Goal: Task Accomplishment & Management: Use online tool/utility

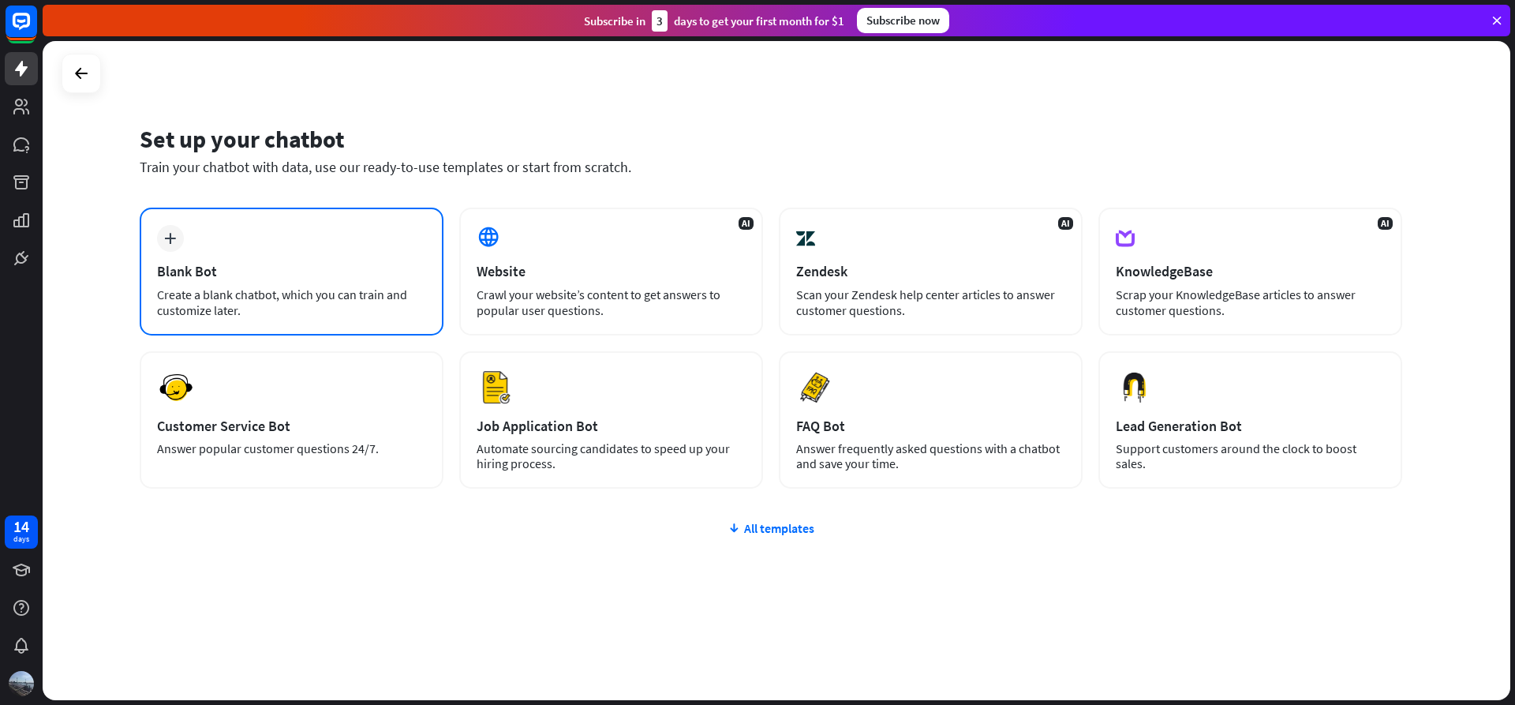
click at [194, 256] on div "plus Blank Bot Create a blank chatbot, which you can train and customize later." at bounding box center [292, 272] width 304 height 128
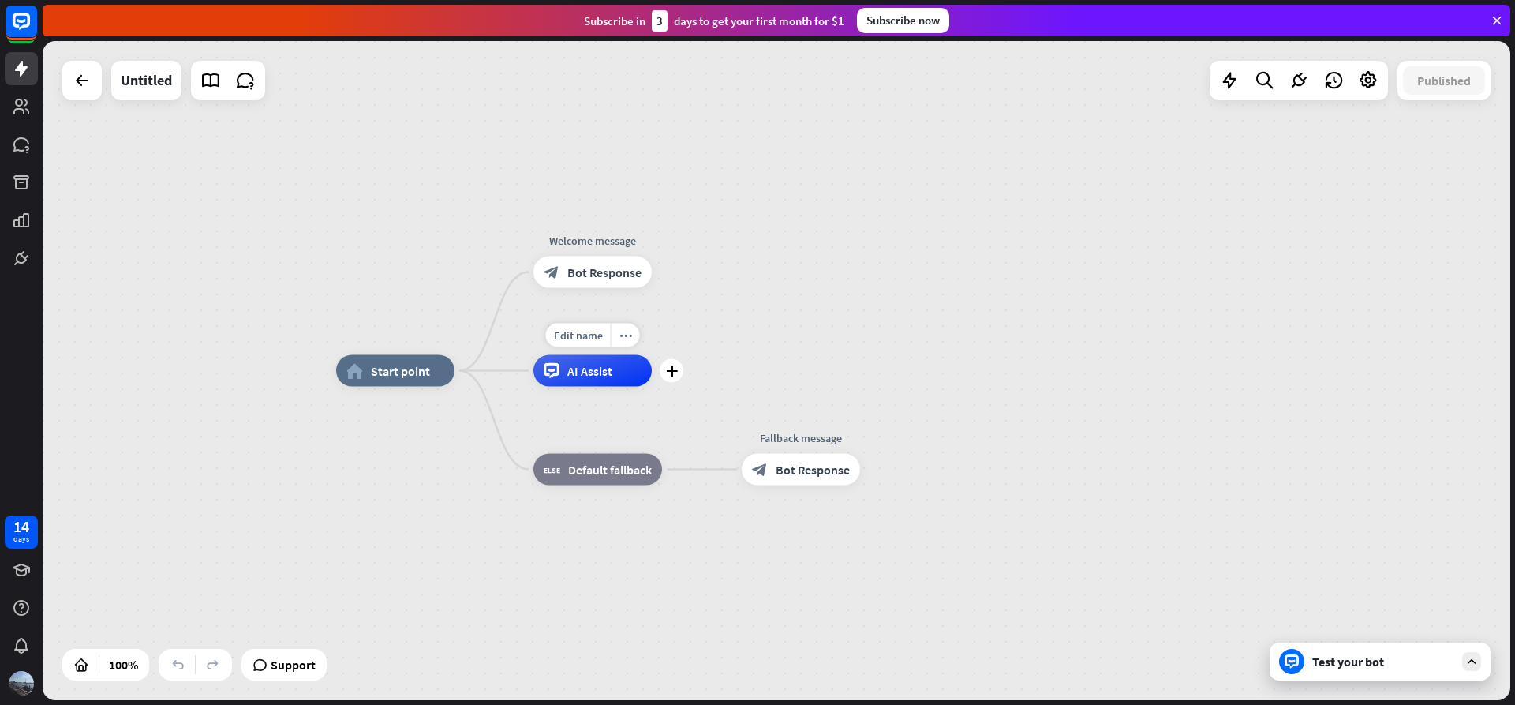
click at [575, 376] on span "AI Assist" at bounding box center [589, 371] width 45 height 16
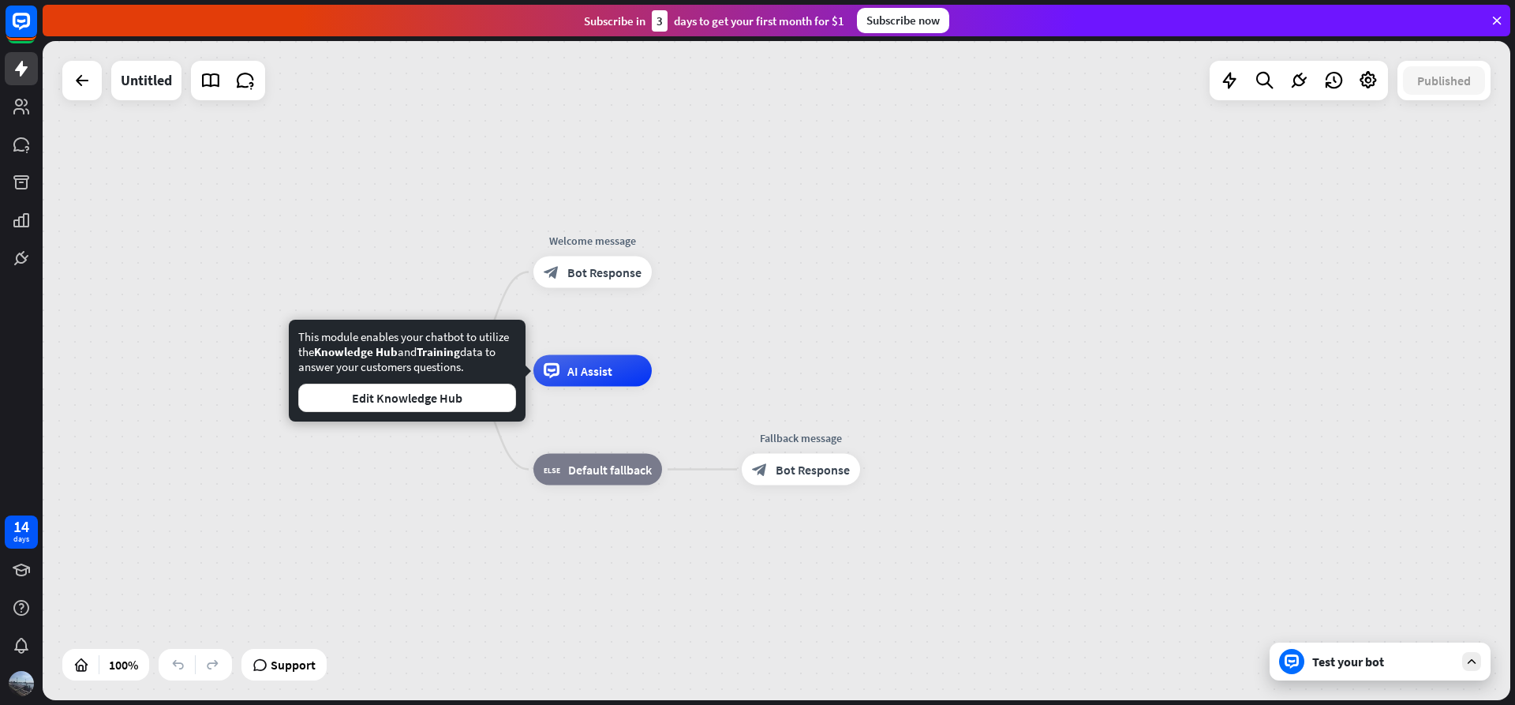
click at [1192, 437] on div "home_2 Start point Welcome message block_bot_response Bot Response AI Assist bl…" at bounding box center [1070, 700] width 1468 height 659
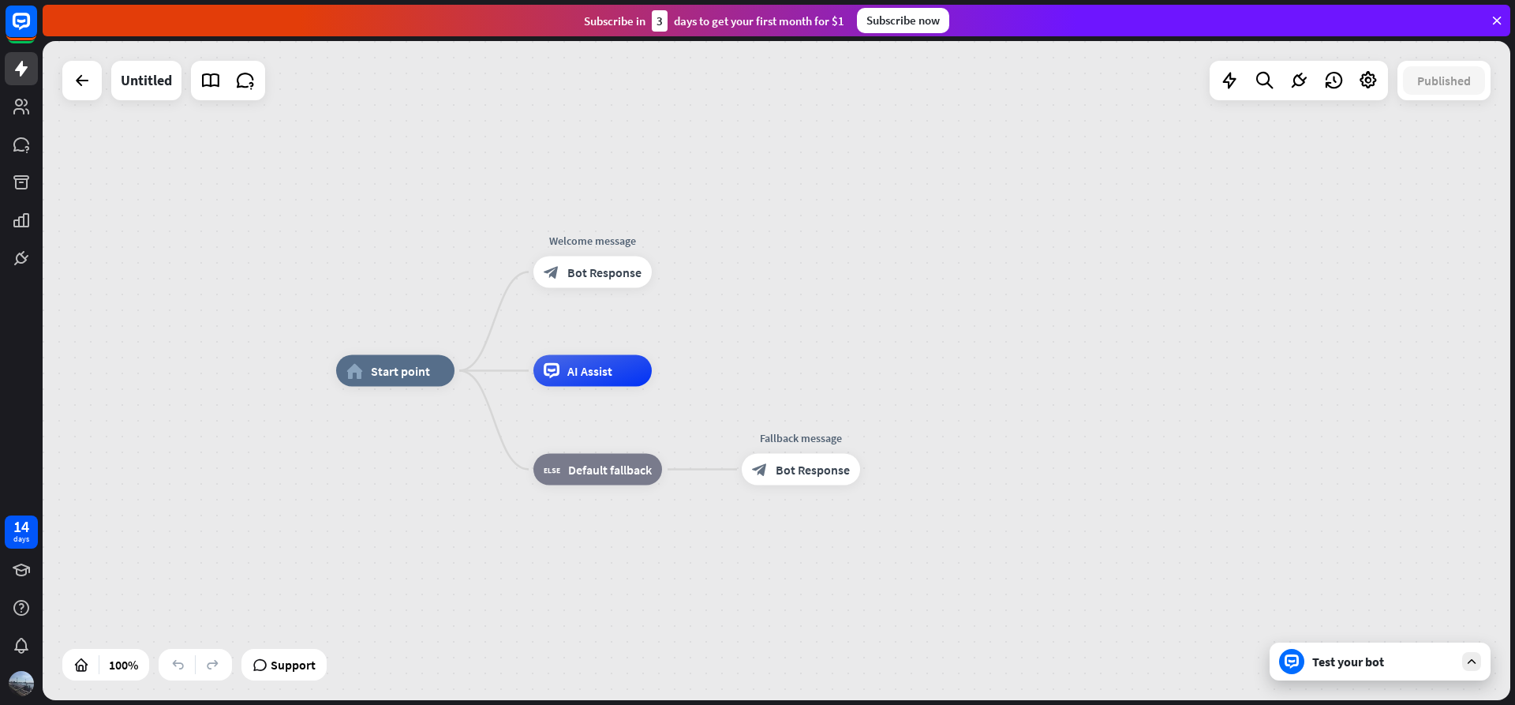
click at [1372, 666] on div "Test your bot" at bounding box center [1383, 661] width 142 height 16
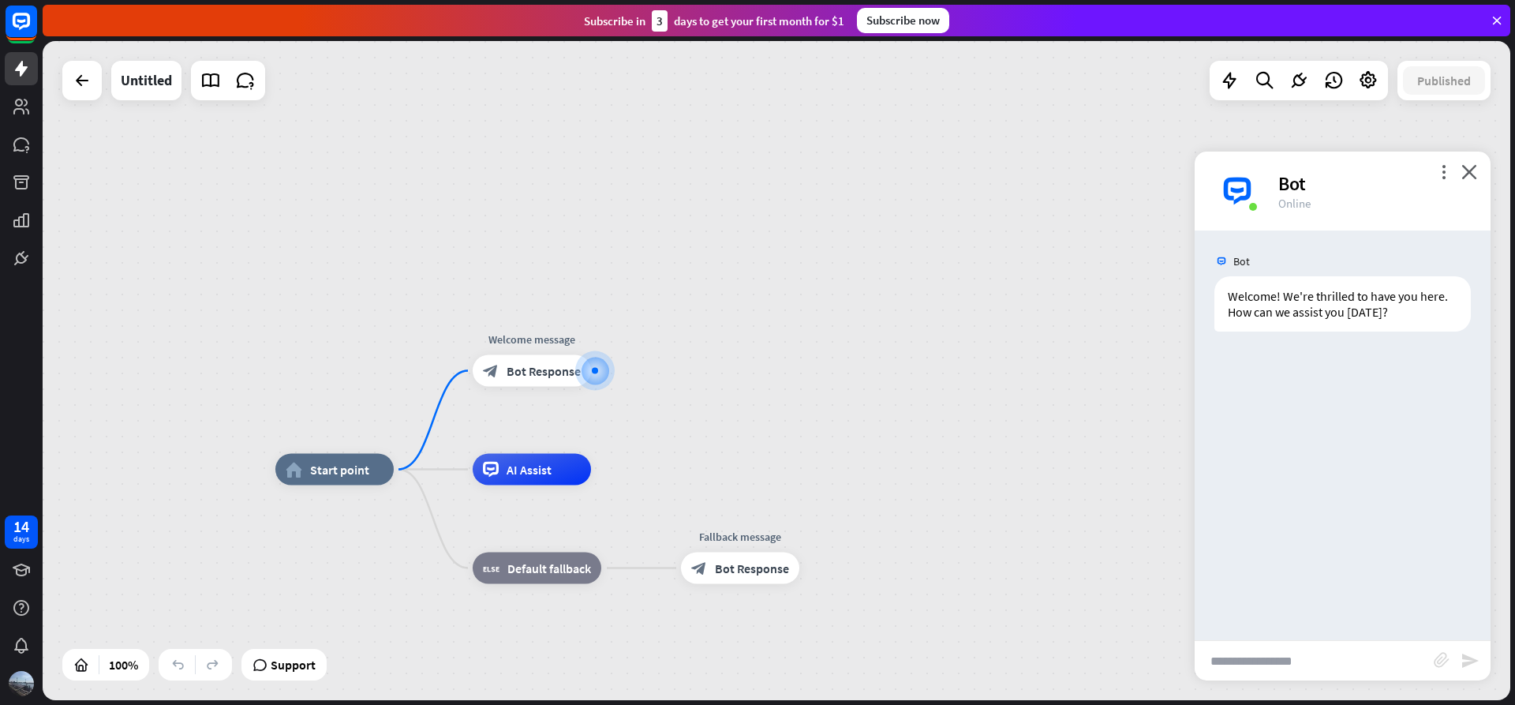
click at [1258, 653] on input "text" at bounding box center [1314, 660] width 239 height 39
type input "**********"
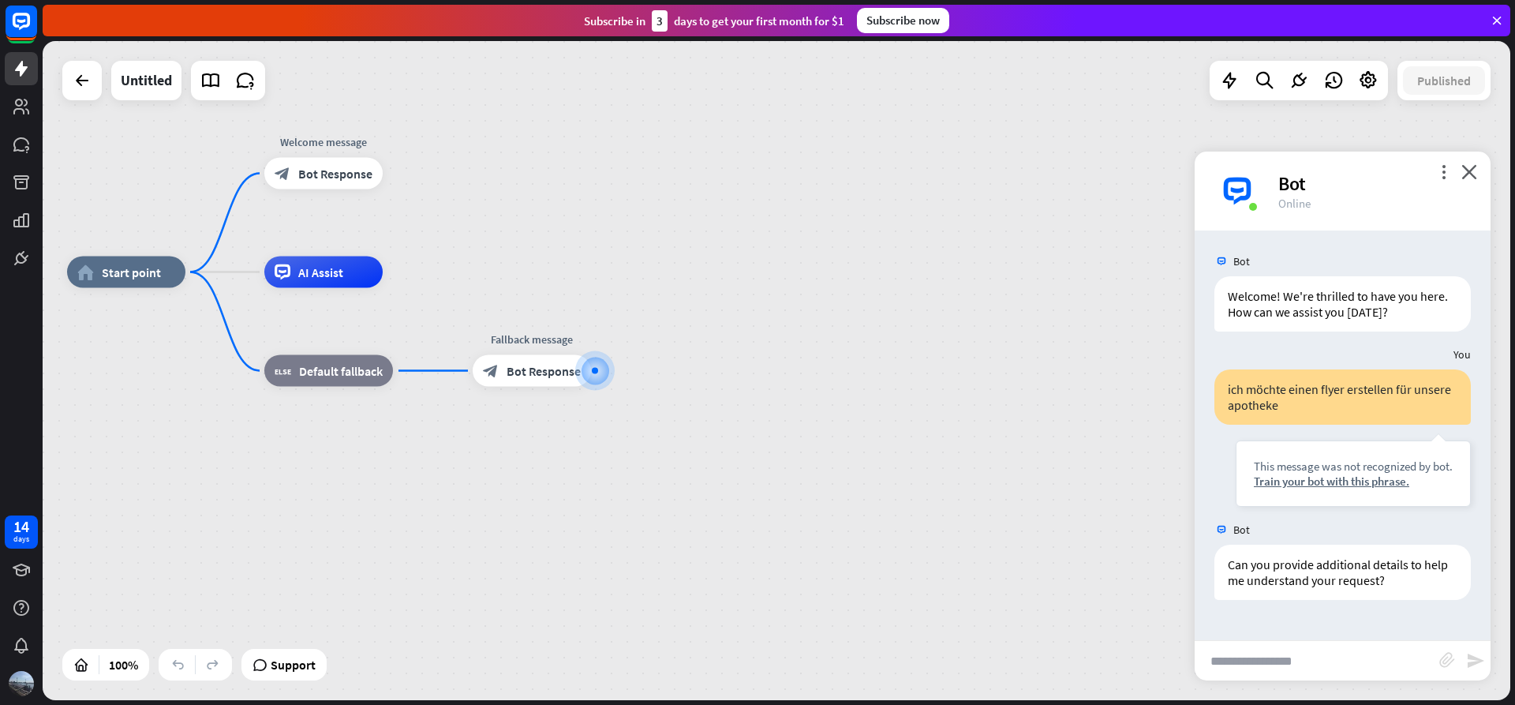
click at [1301, 660] on input "text" at bounding box center [1317, 660] width 245 height 39
type input "**********"
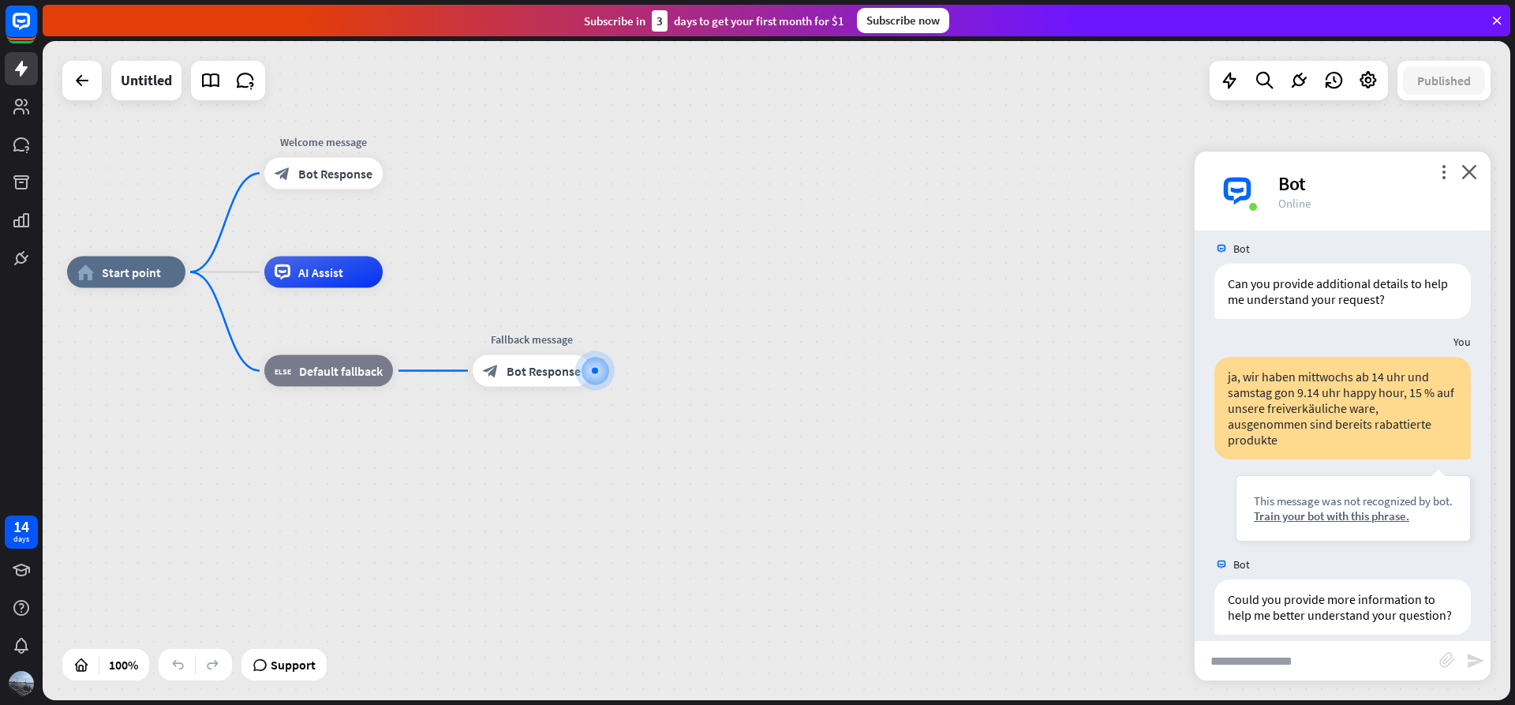
scroll to position [283, 0]
type input "**********"
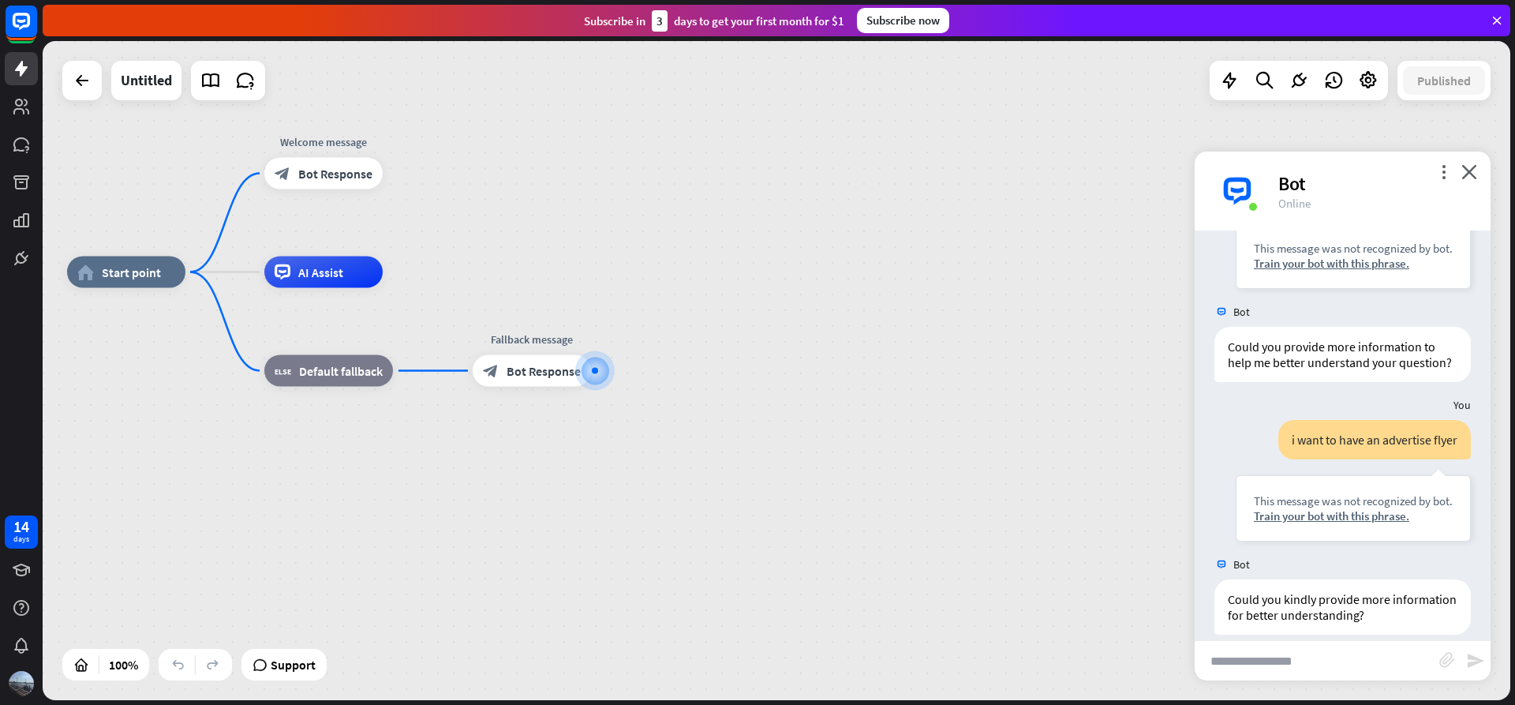
scroll to position [536, 0]
click at [1466, 170] on icon "close" at bounding box center [1470, 171] width 16 height 15
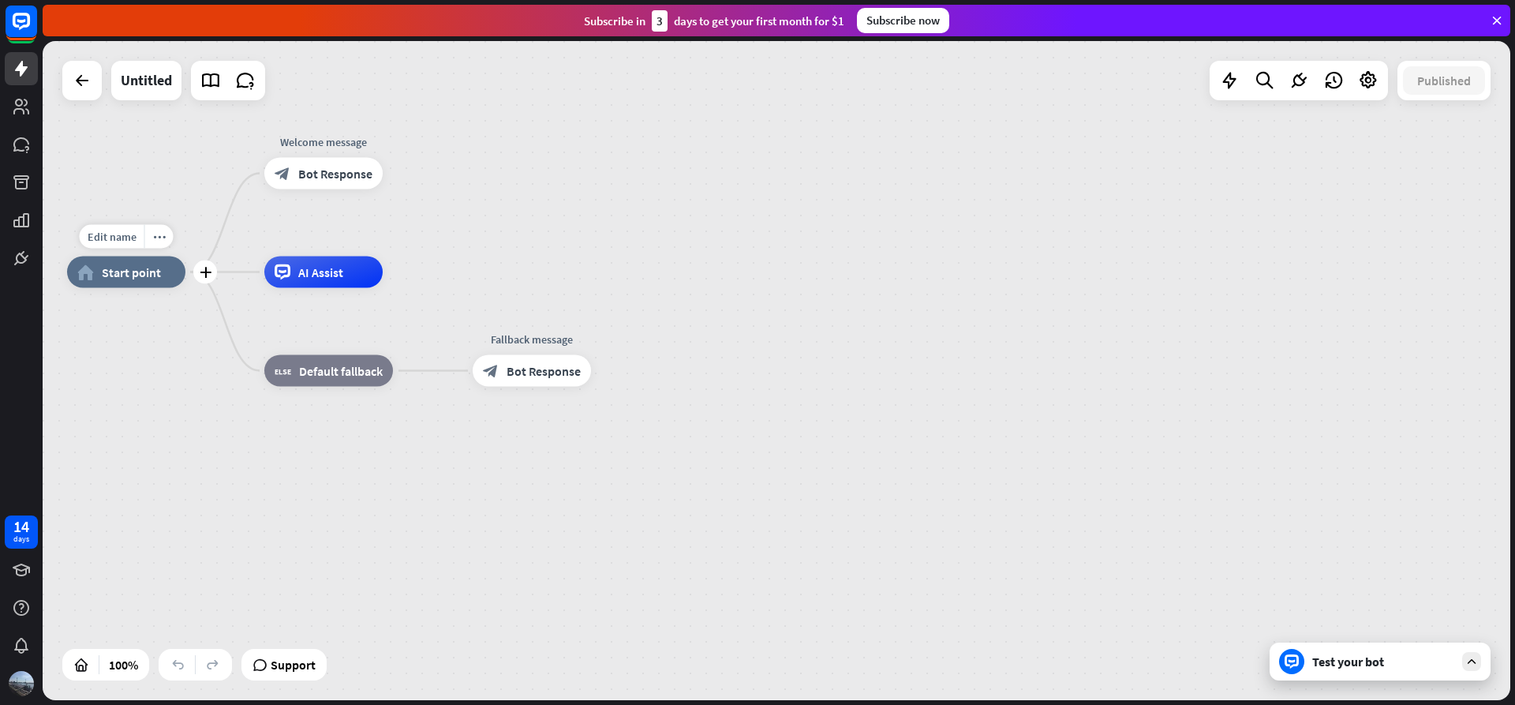
click at [144, 279] on span "Start point" at bounding box center [131, 272] width 59 height 16
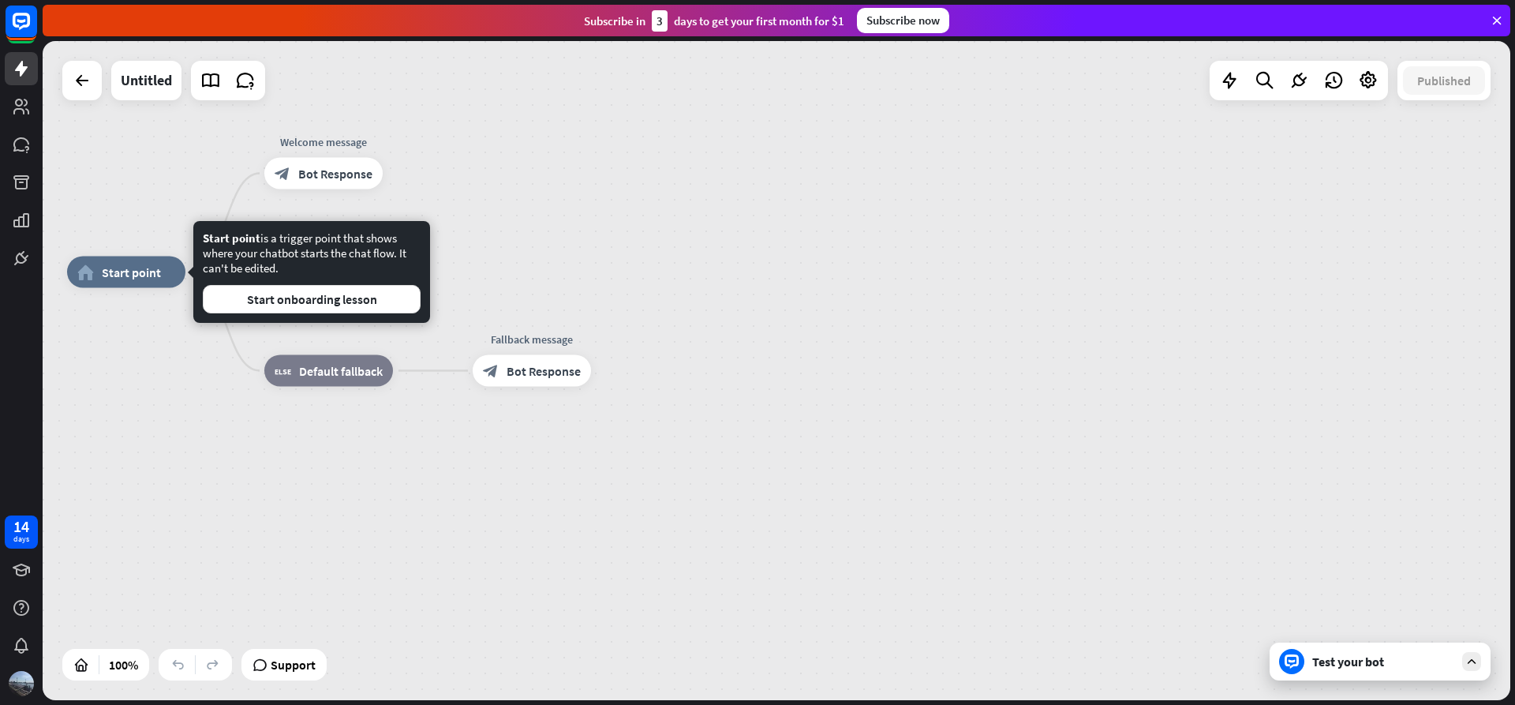
drag, startPoint x: 537, startPoint y: 303, endPoint x: 907, endPoint y: 107, distance: 418.0
click at [538, 303] on div "home_2 Start point Welcome message block_bot_response Bot Response AI Assist bl…" at bounding box center [801, 601] width 1468 height 659
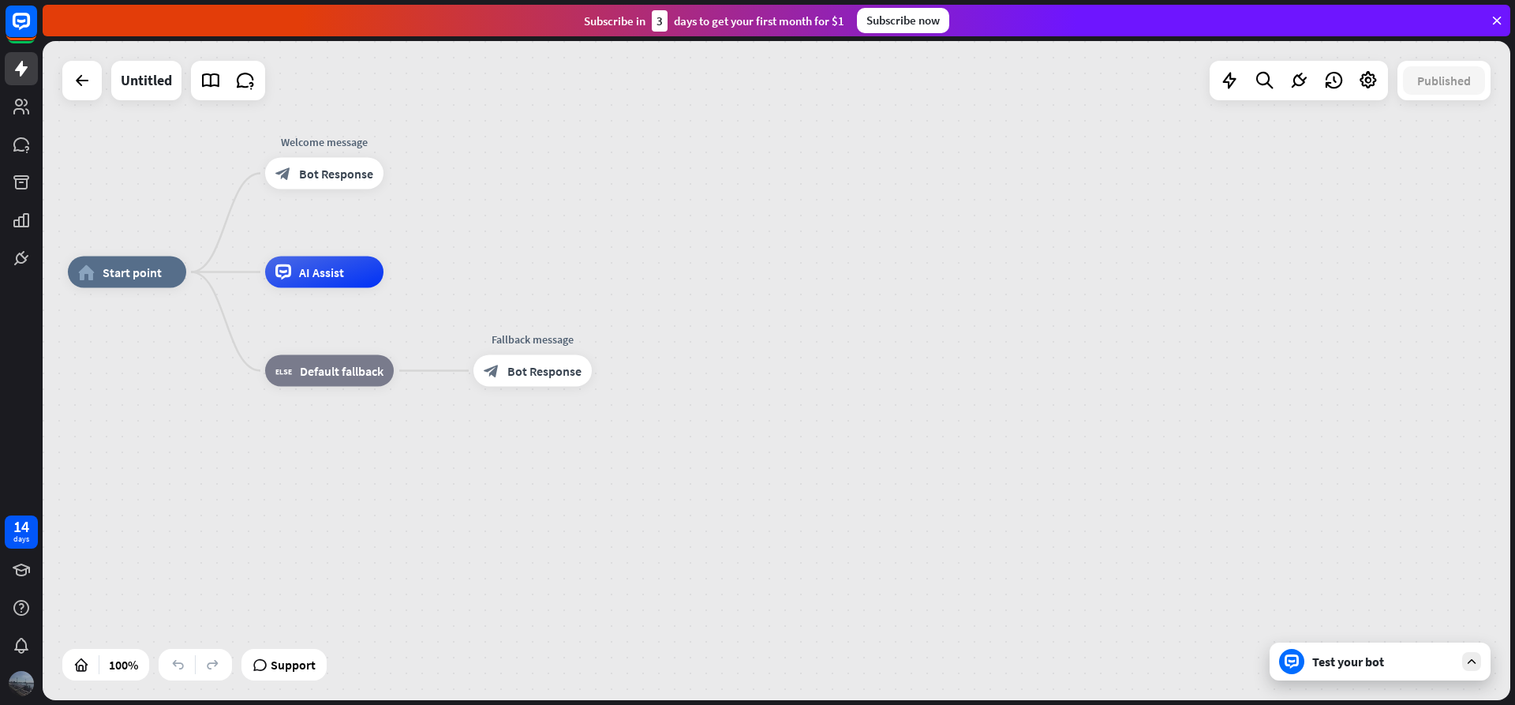
click at [14, 688] on img at bounding box center [21, 683] width 25 height 25
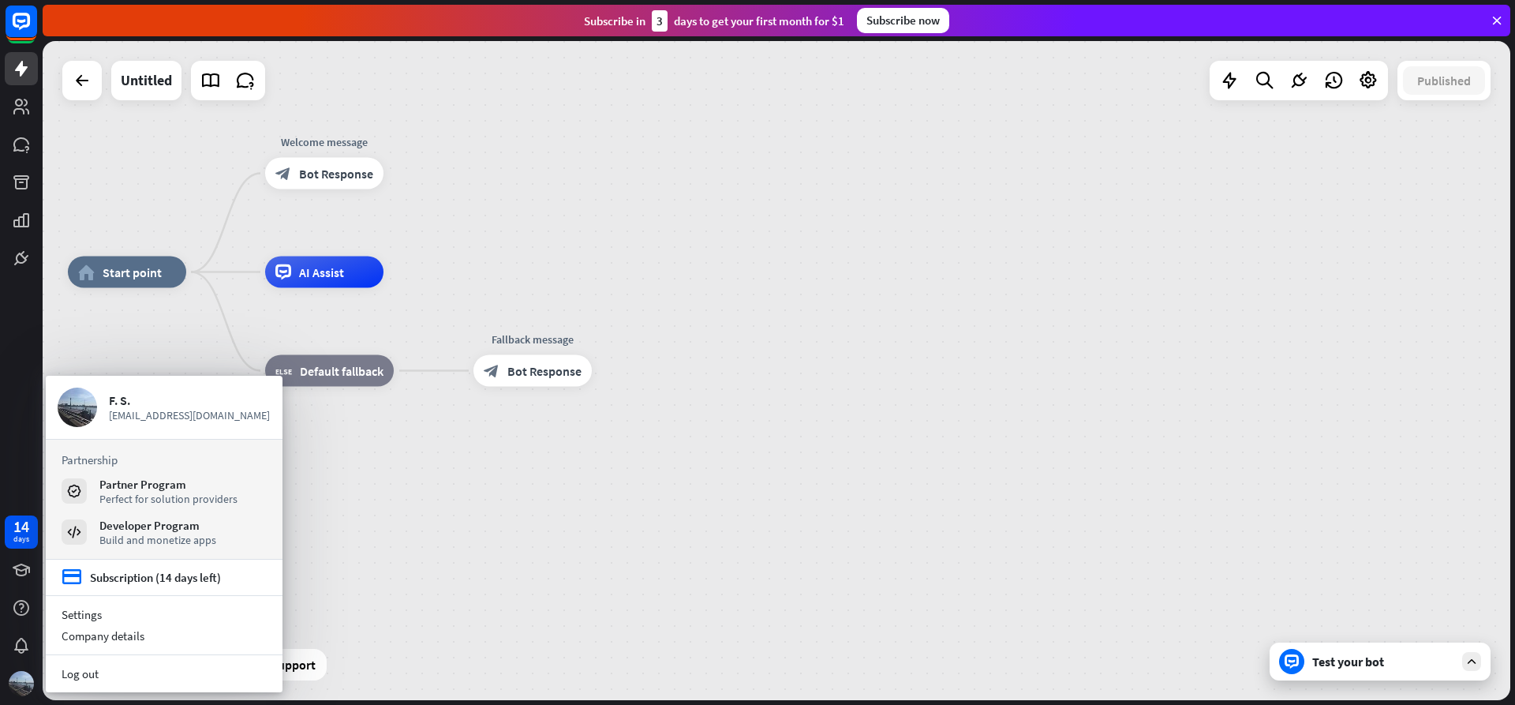
click at [78, 685] on section "Log out" at bounding box center [164, 673] width 237 height 37
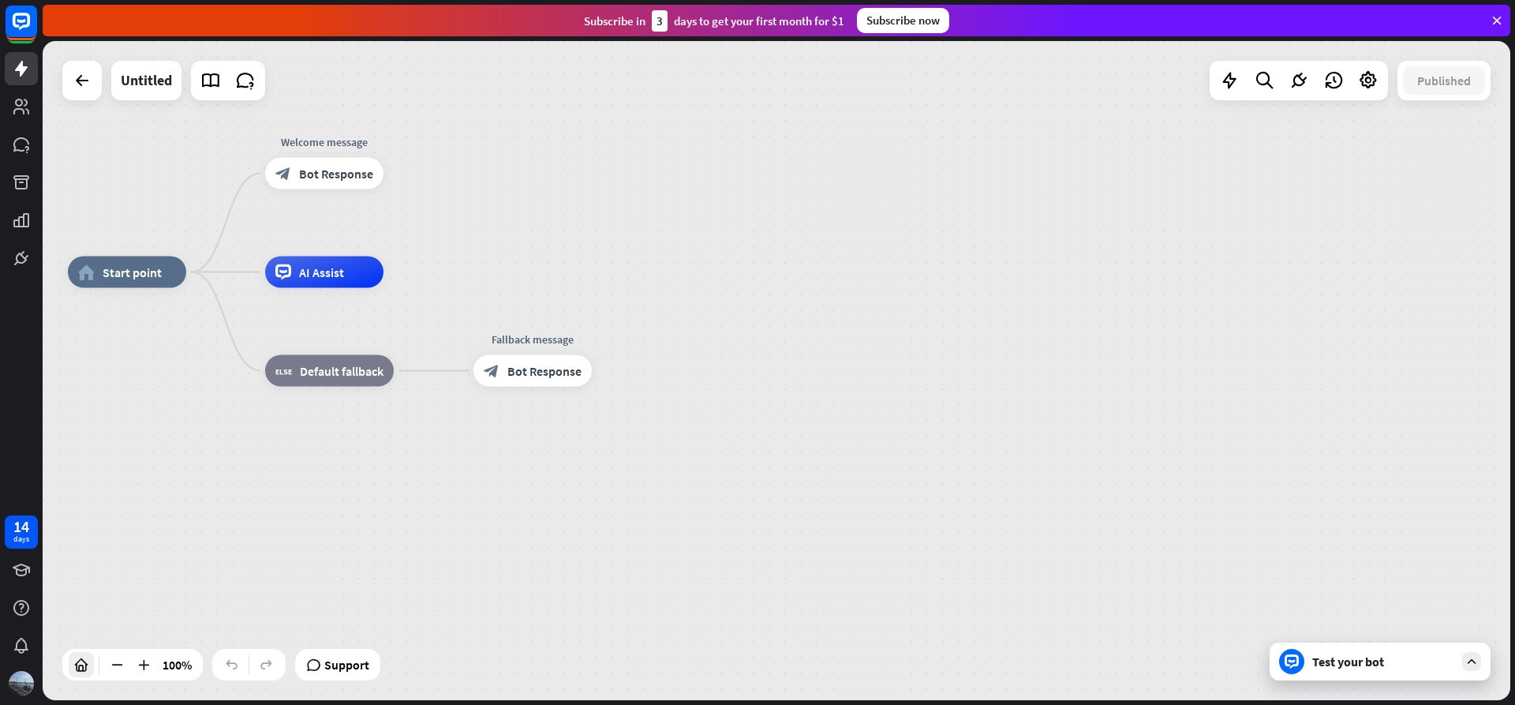
click at [83, 676] on div at bounding box center [81, 664] width 25 height 25
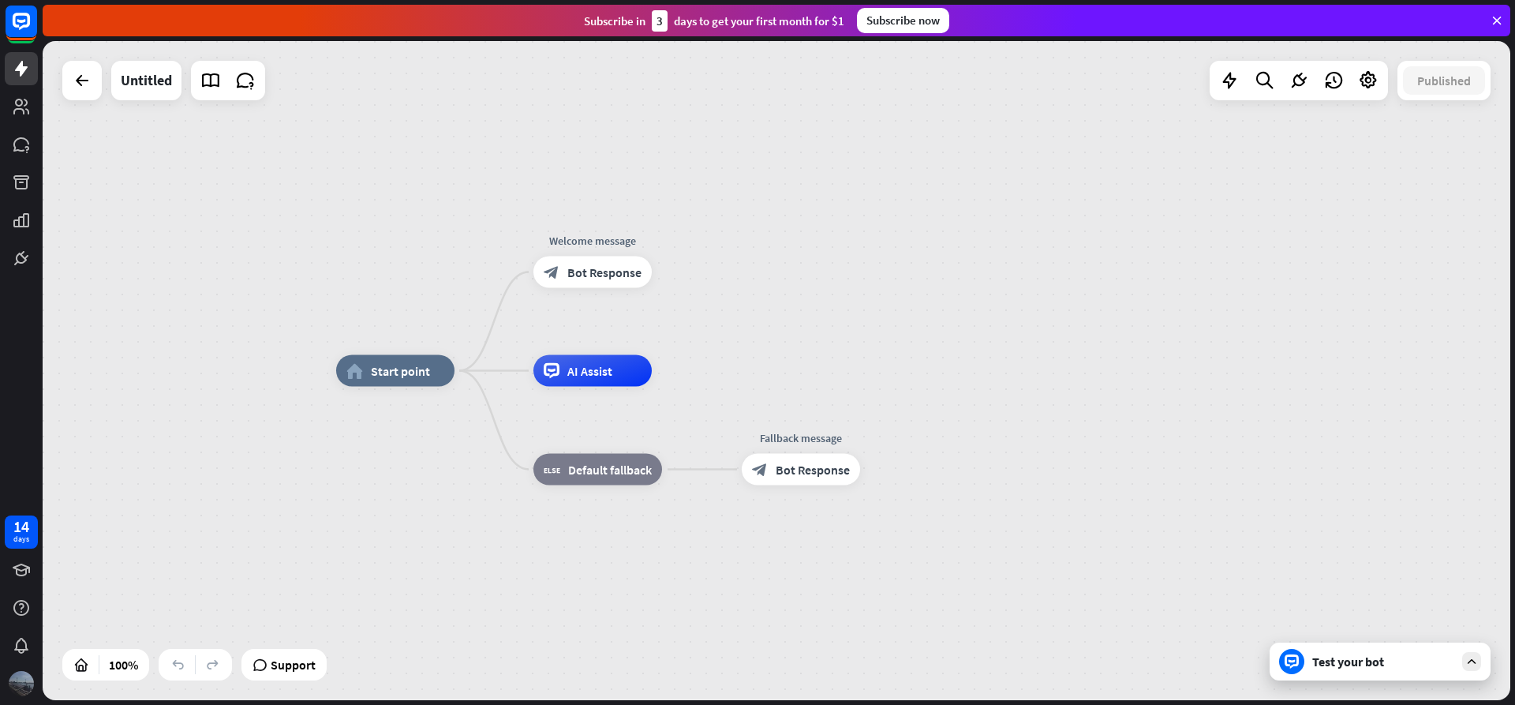
click at [11, 683] on img at bounding box center [21, 683] width 25 height 25
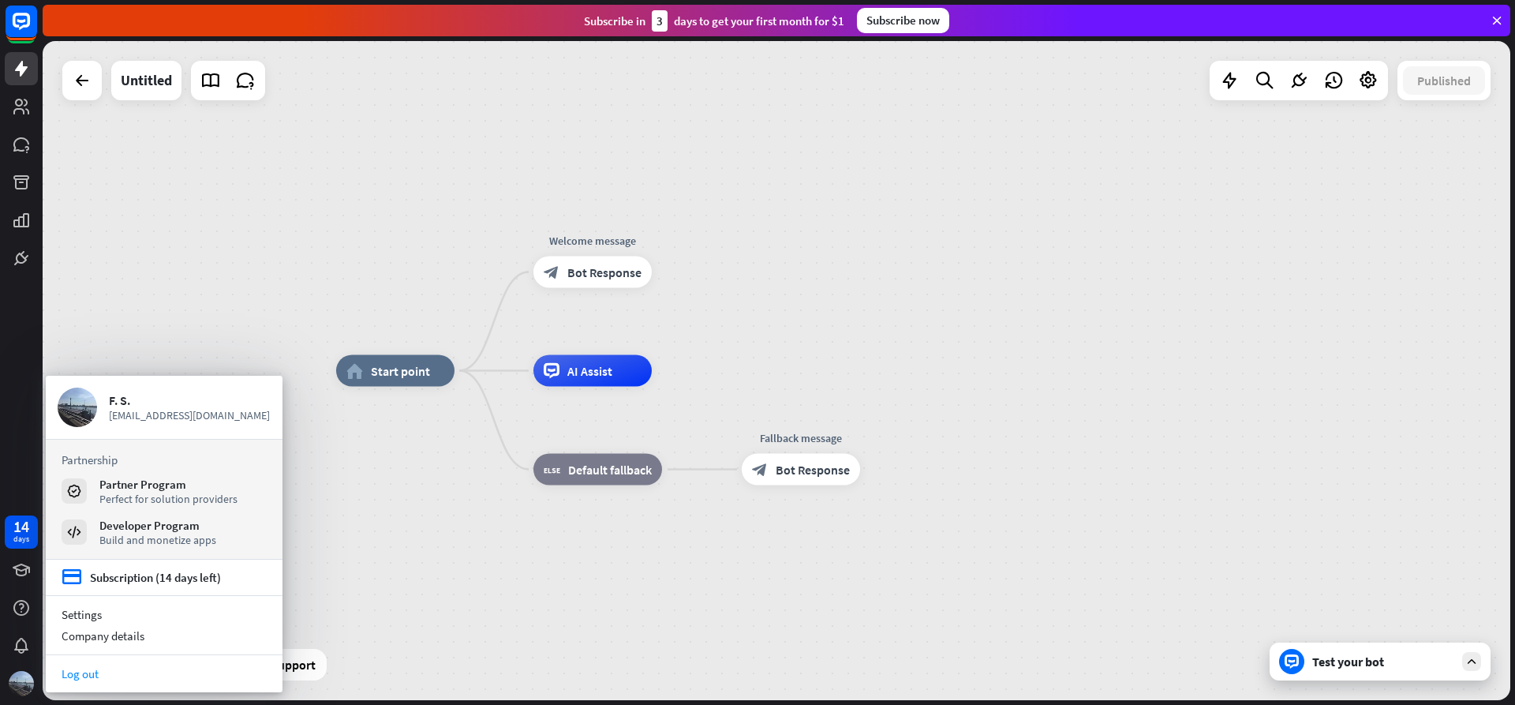
click at [95, 669] on link "Log out" at bounding box center [164, 673] width 237 height 21
